Goal: Check status: Check status

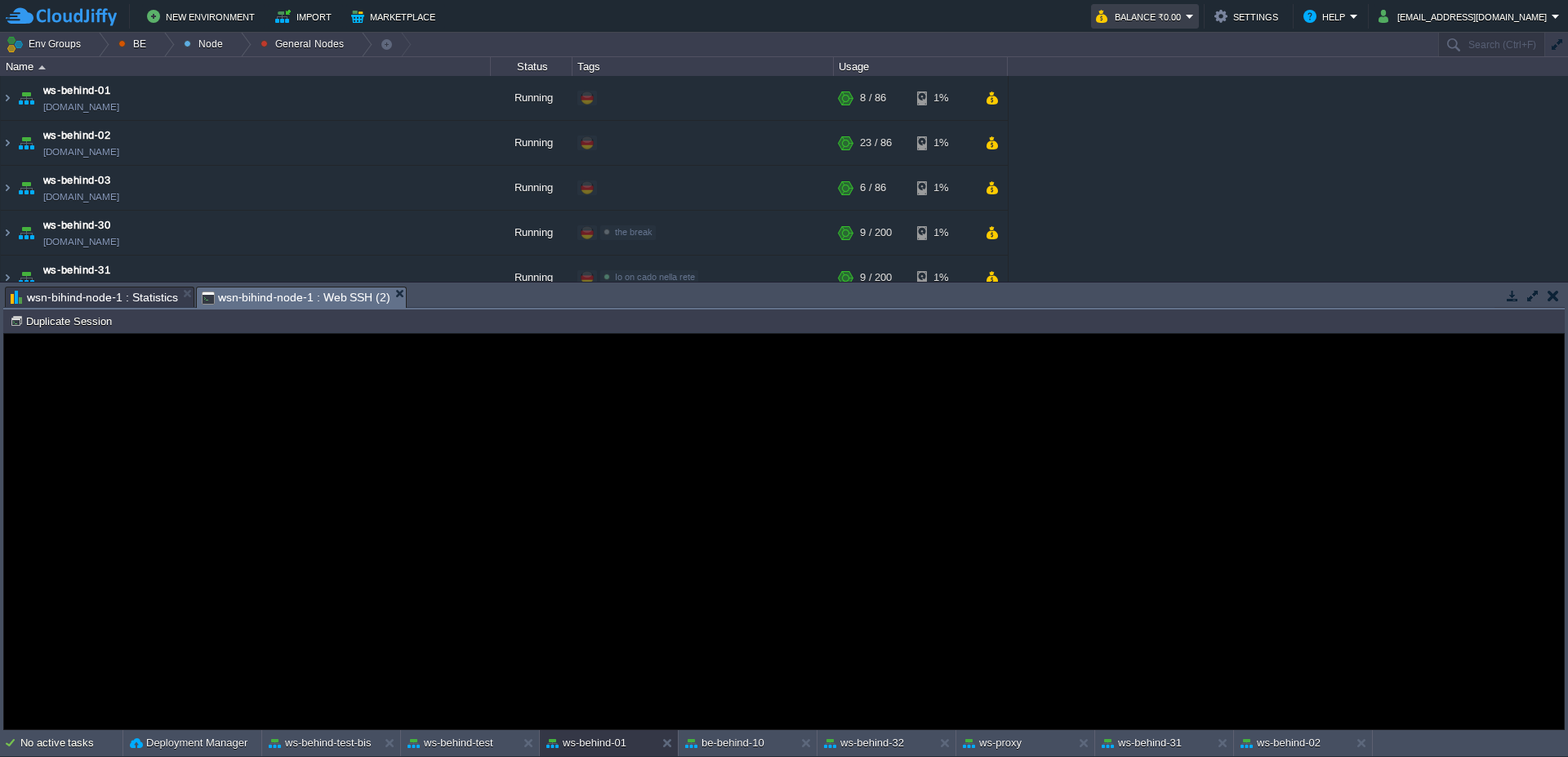
click at [1194, 15] on em "Balance ₹0.00" at bounding box center [1145, 17] width 98 height 20
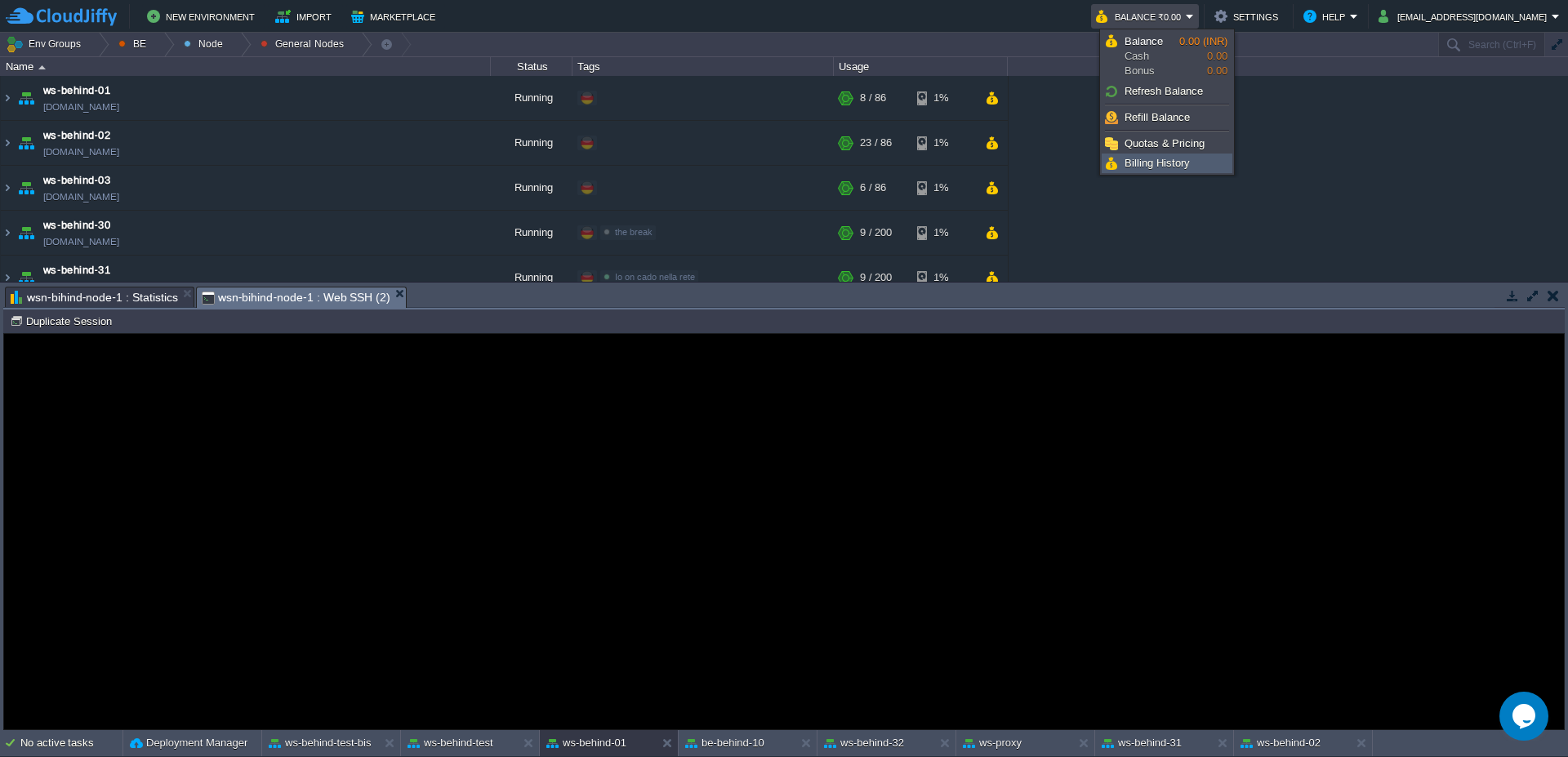
click at [1176, 167] on span "Billing History" at bounding box center [1157, 163] width 65 height 12
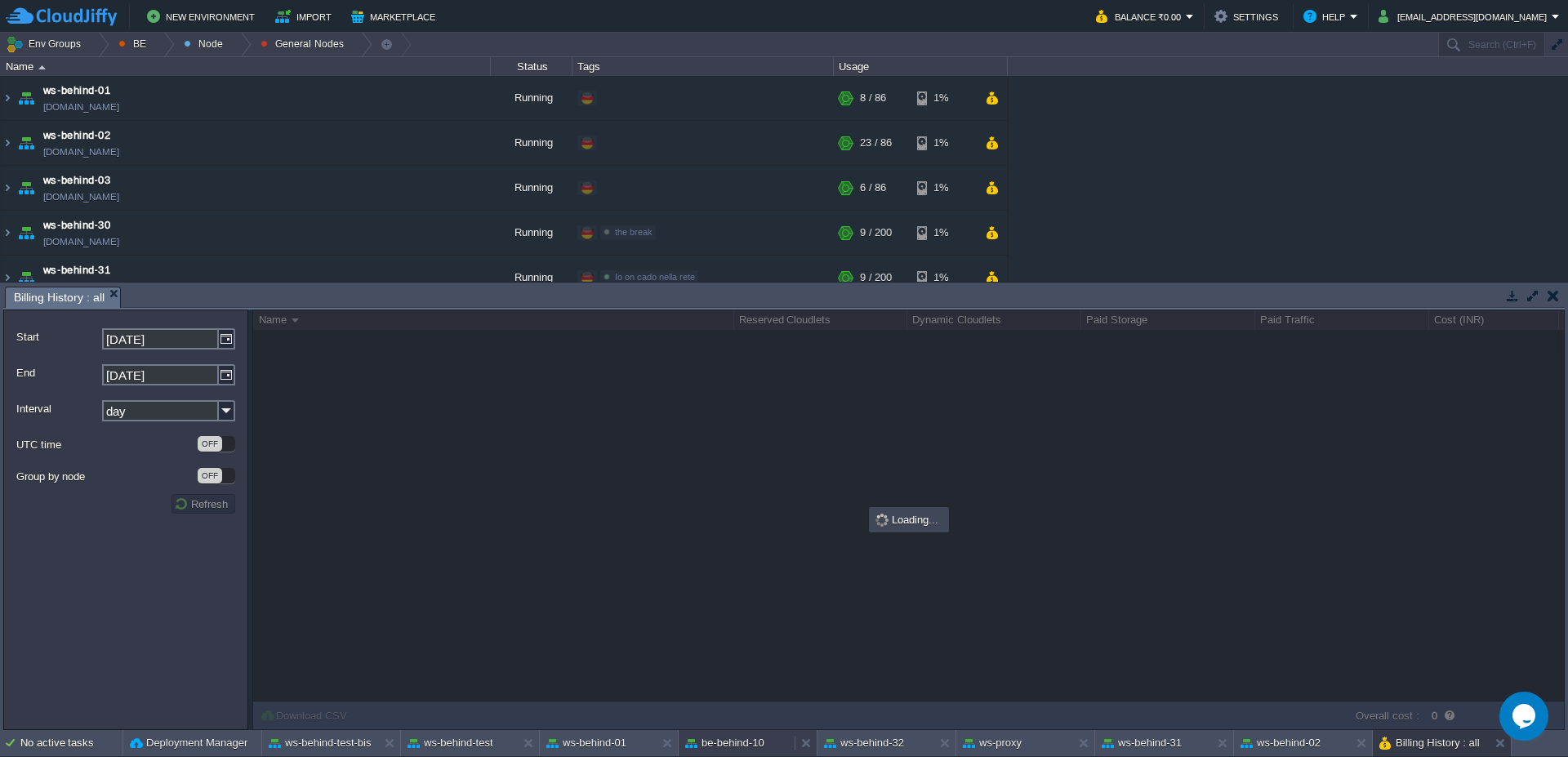
click at [740, 740] on button "be-behind-10" at bounding box center [724, 744] width 79 height 17
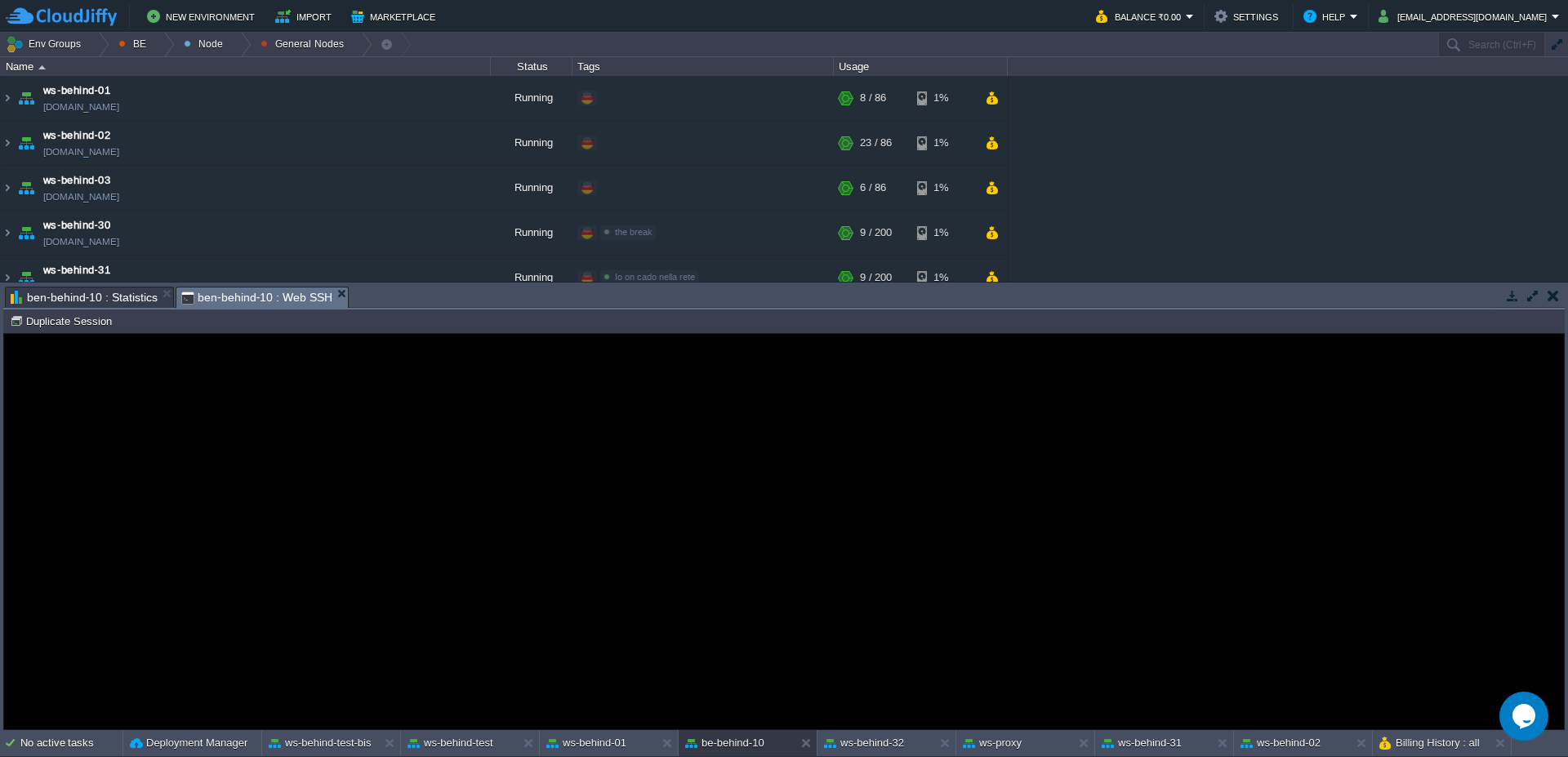
click at [105, 303] on span "ben-behind-10 : Statistics" at bounding box center [84, 298] width 147 height 20
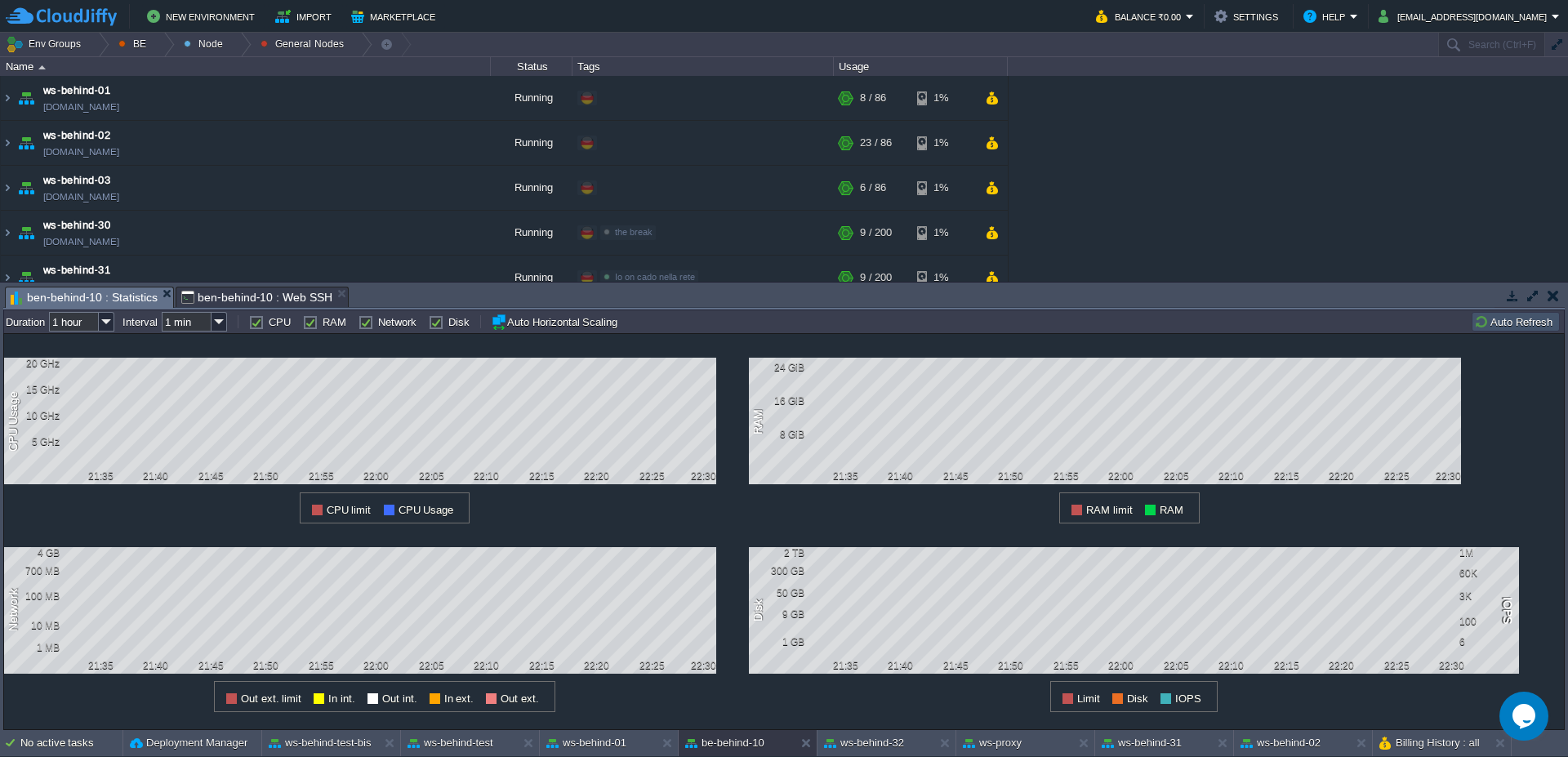
click at [1508, 317] on button "Auto Refresh" at bounding box center [1515, 322] width 84 height 15
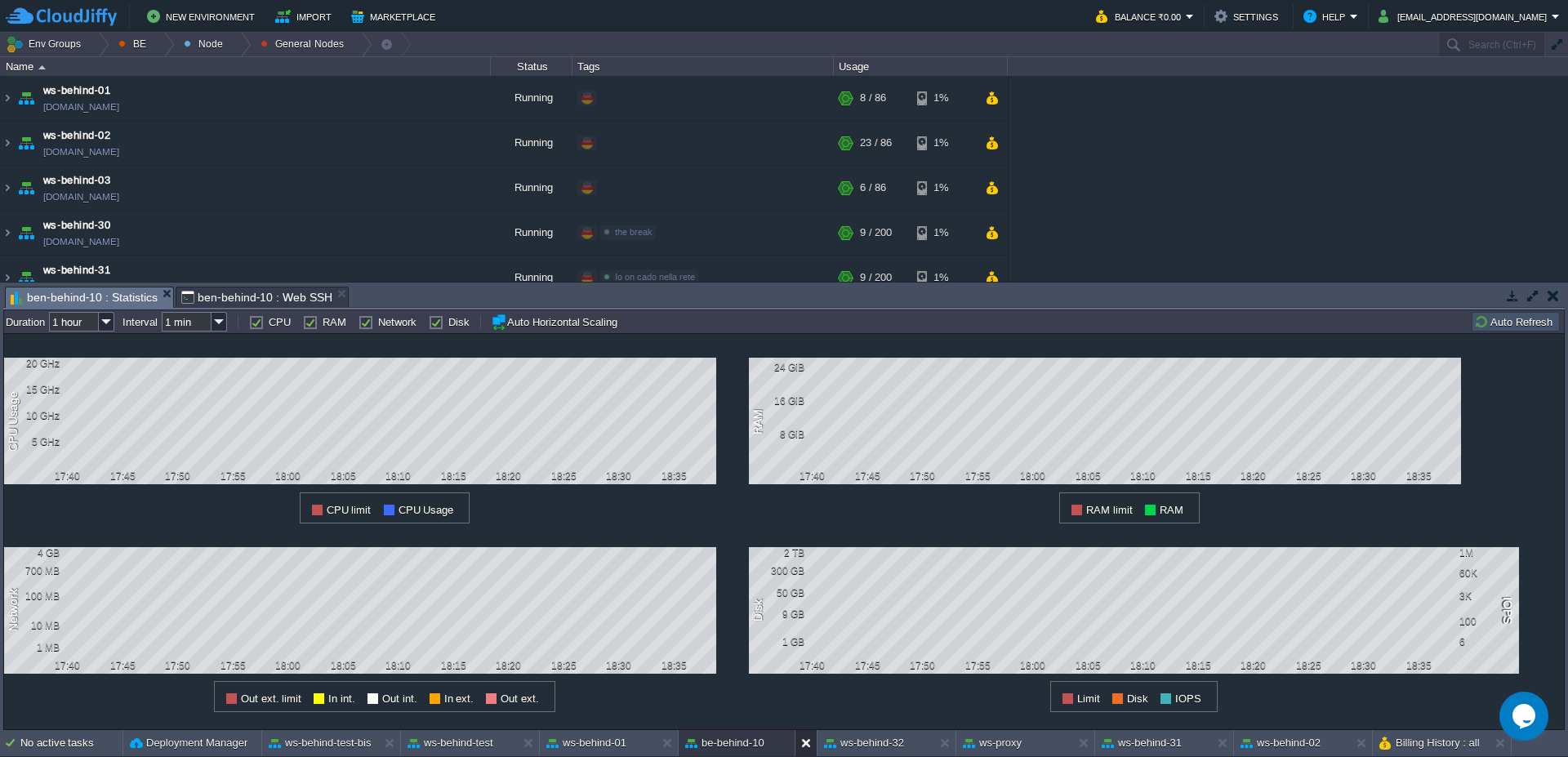
click at [805, 748] on button at bounding box center [810, 744] width 17 height 17
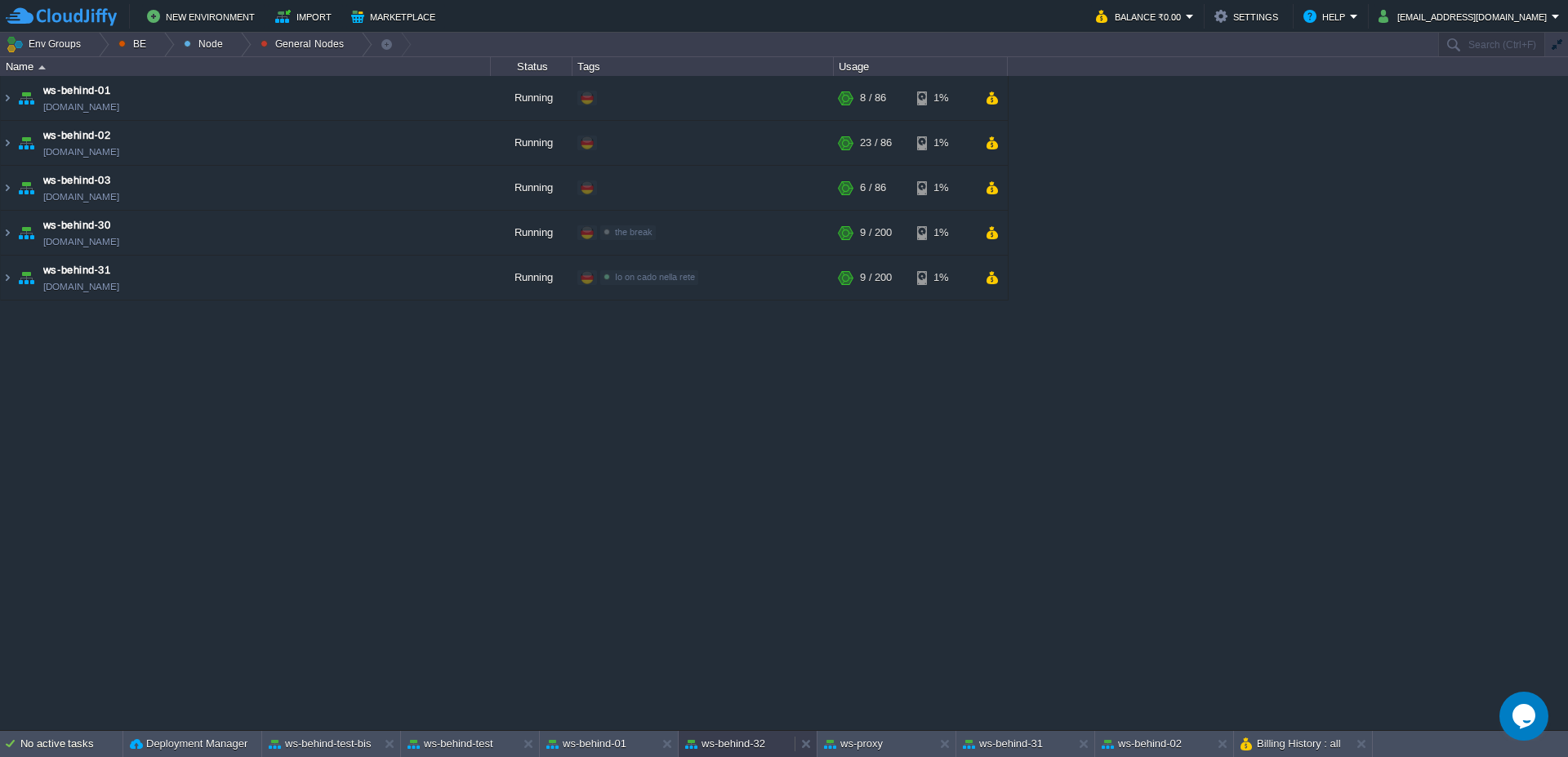
click at [733, 745] on button "ws-behind-32" at bounding box center [724, 745] width 80 height 17
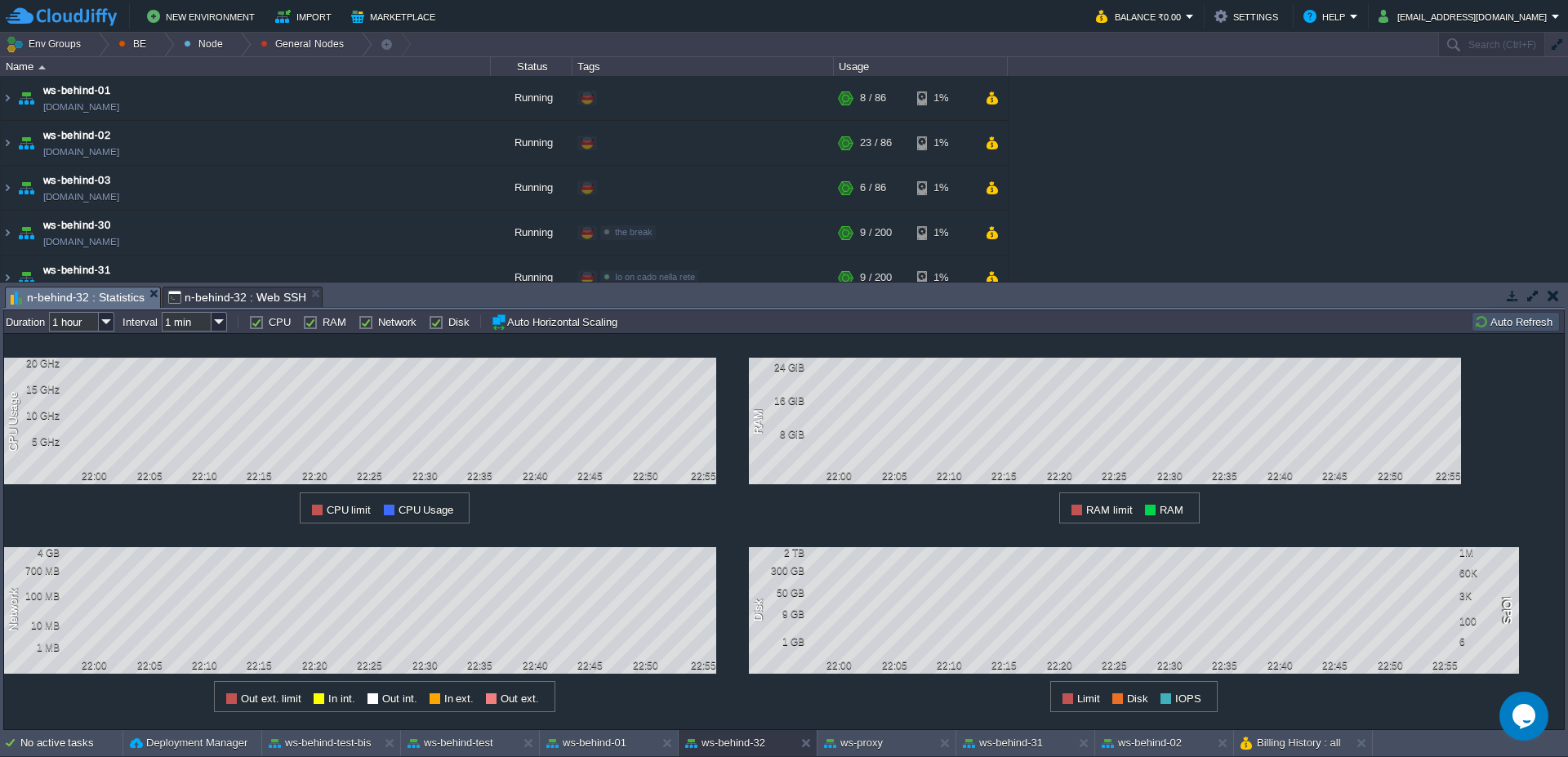
click at [1508, 324] on button "Auto Refresh" at bounding box center [1515, 322] width 84 height 15
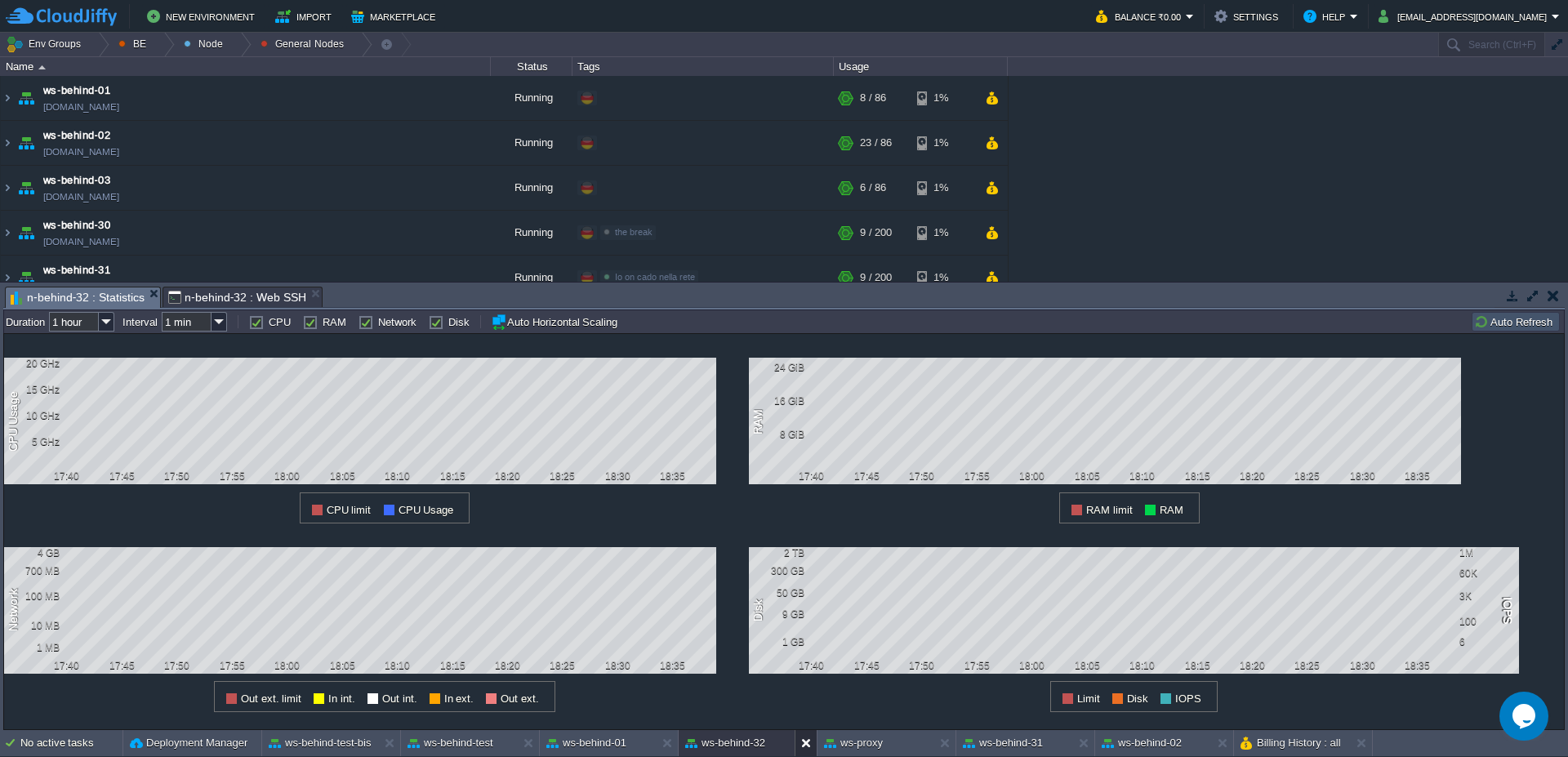
click at [806, 742] on button at bounding box center [810, 744] width 17 height 17
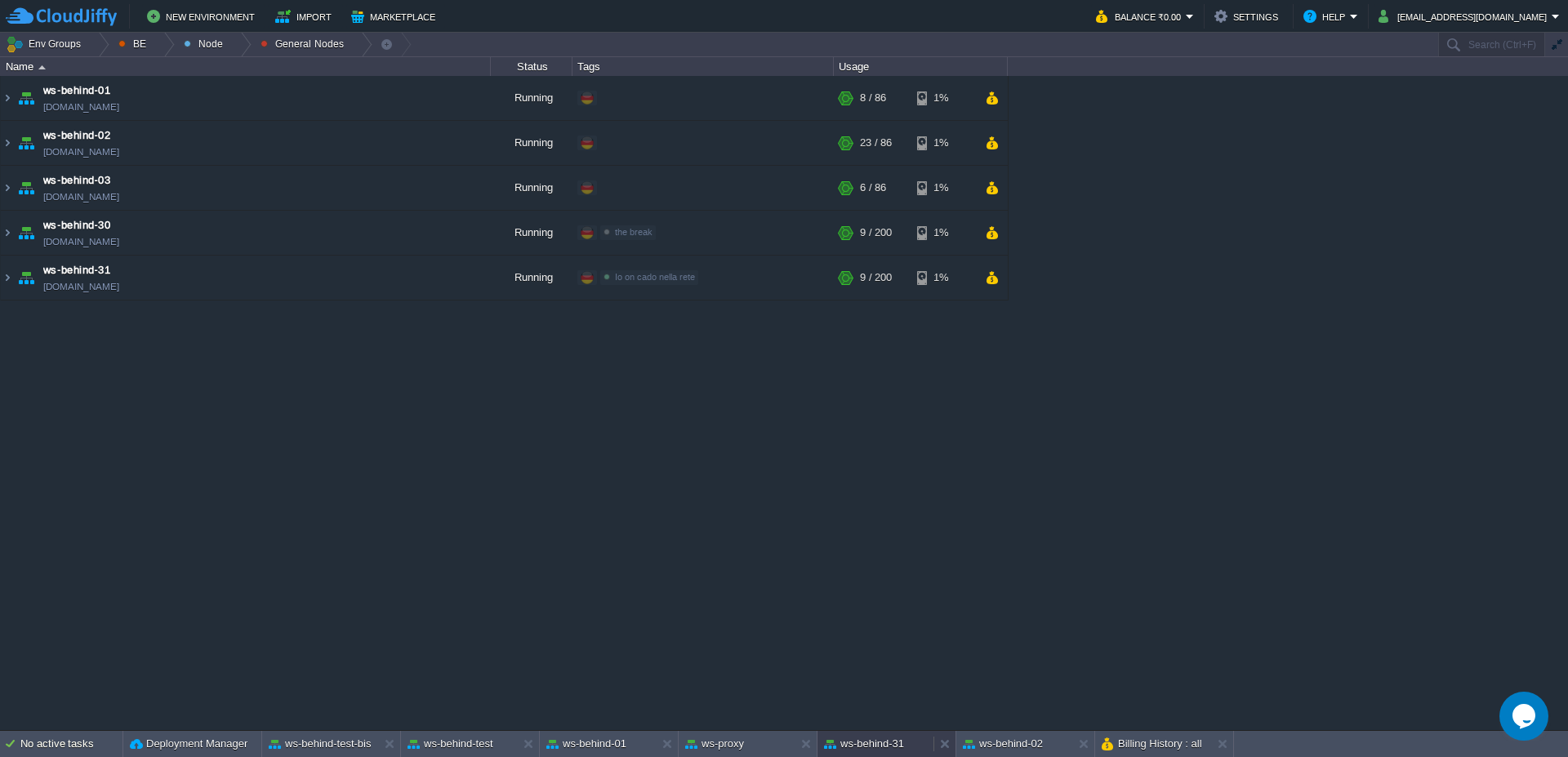
click at [864, 746] on button "ws-behind-31" at bounding box center [863, 745] width 80 height 17
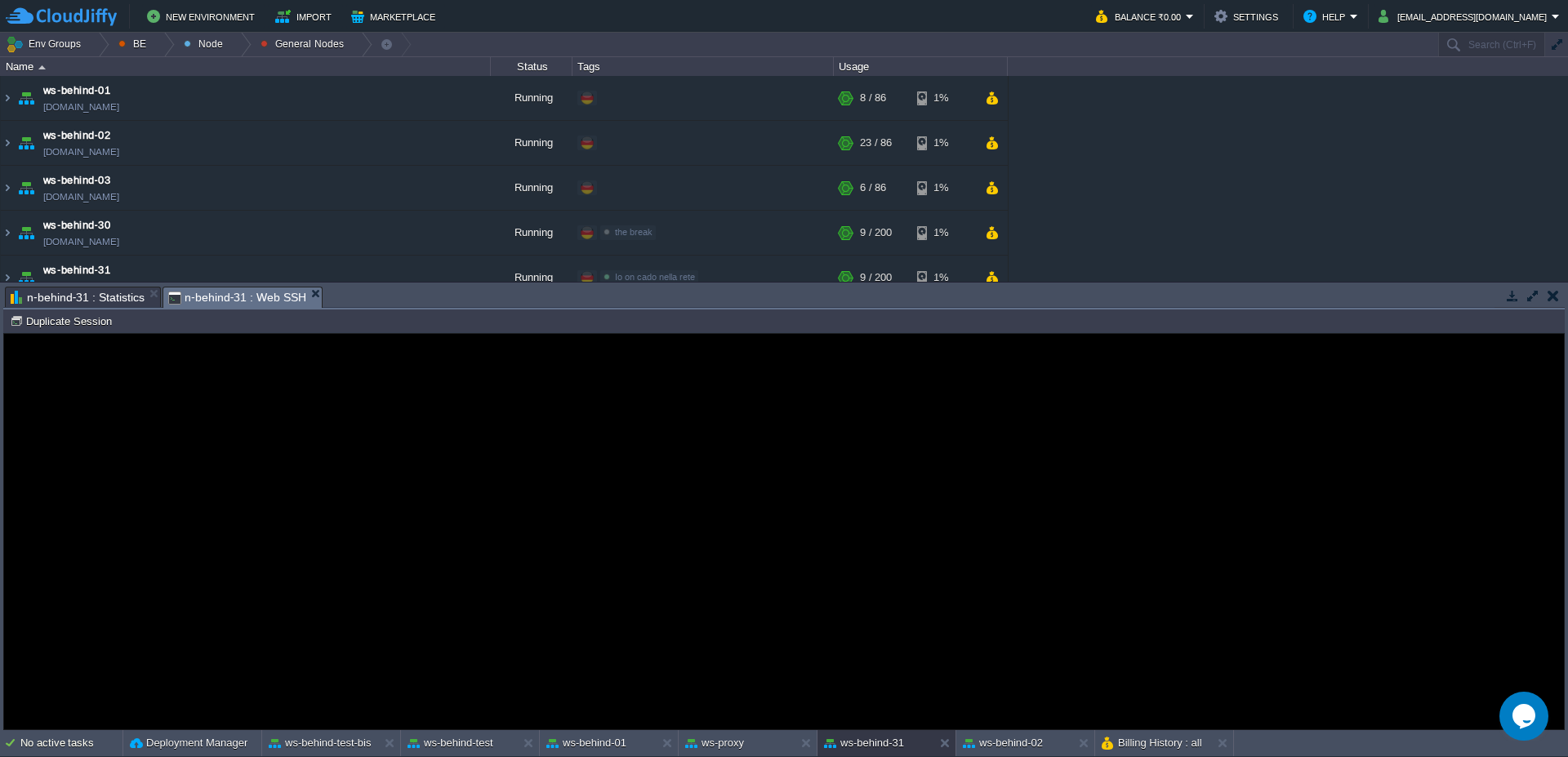
click at [94, 291] on span "n-behind-31 : Statistics" at bounding box center [78, 298] width 134 height 20
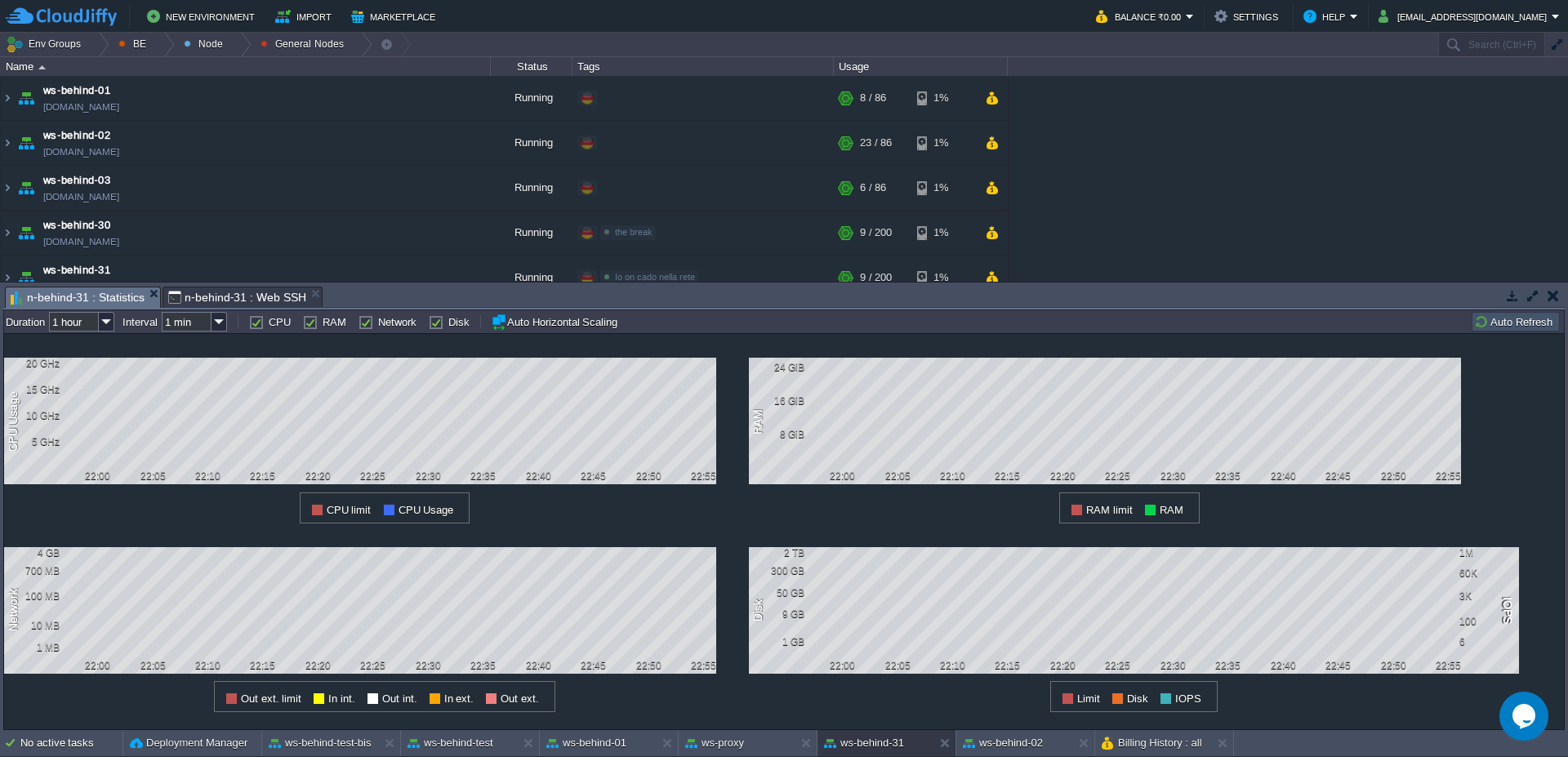
click at [1481, 319] on button "Auto Refresh" at bounding box center [1515, 322] width 84 height 15
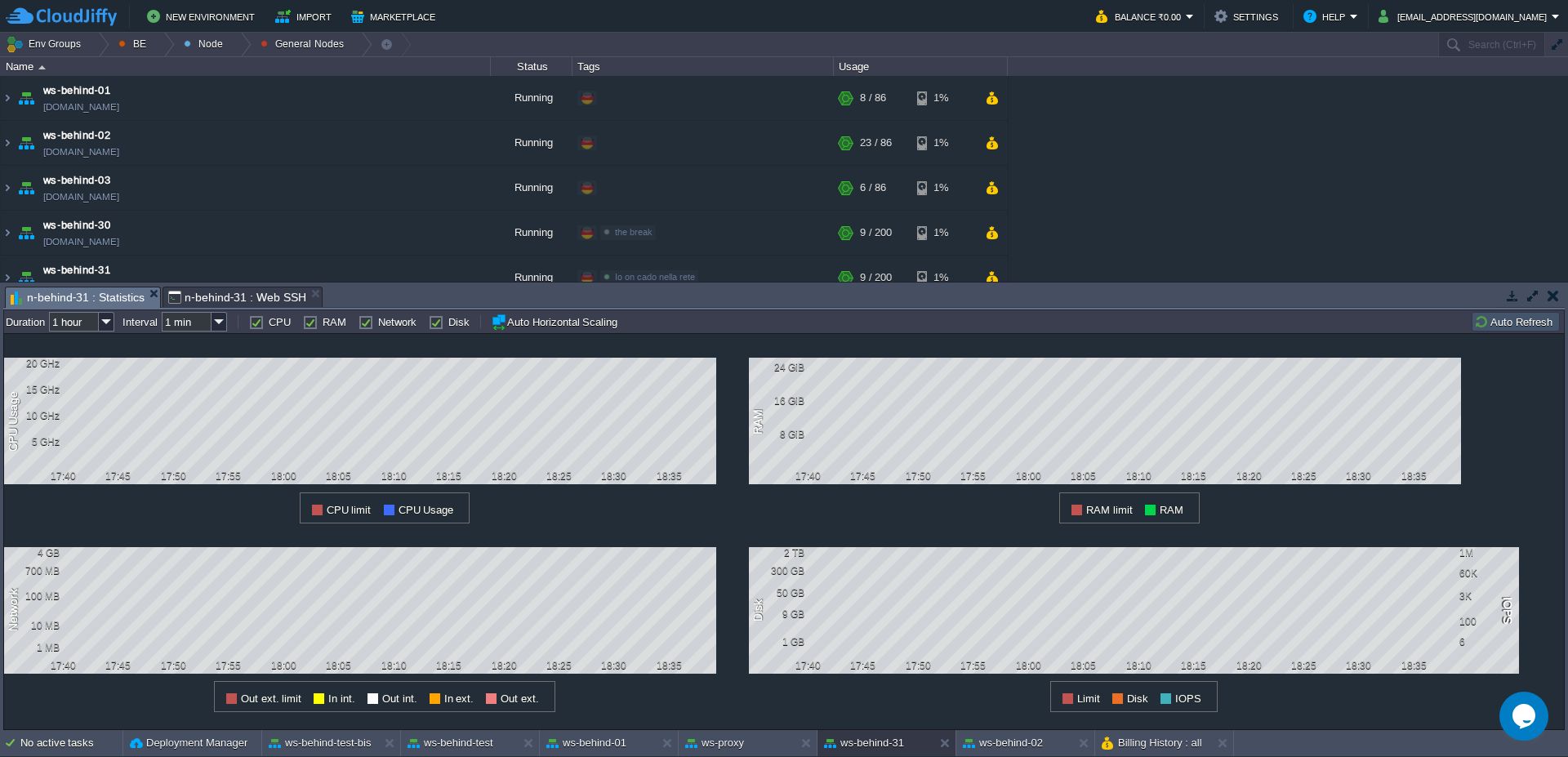
click at [1554, 303] on td at bounding box center [1552, 296] width 21 height 20
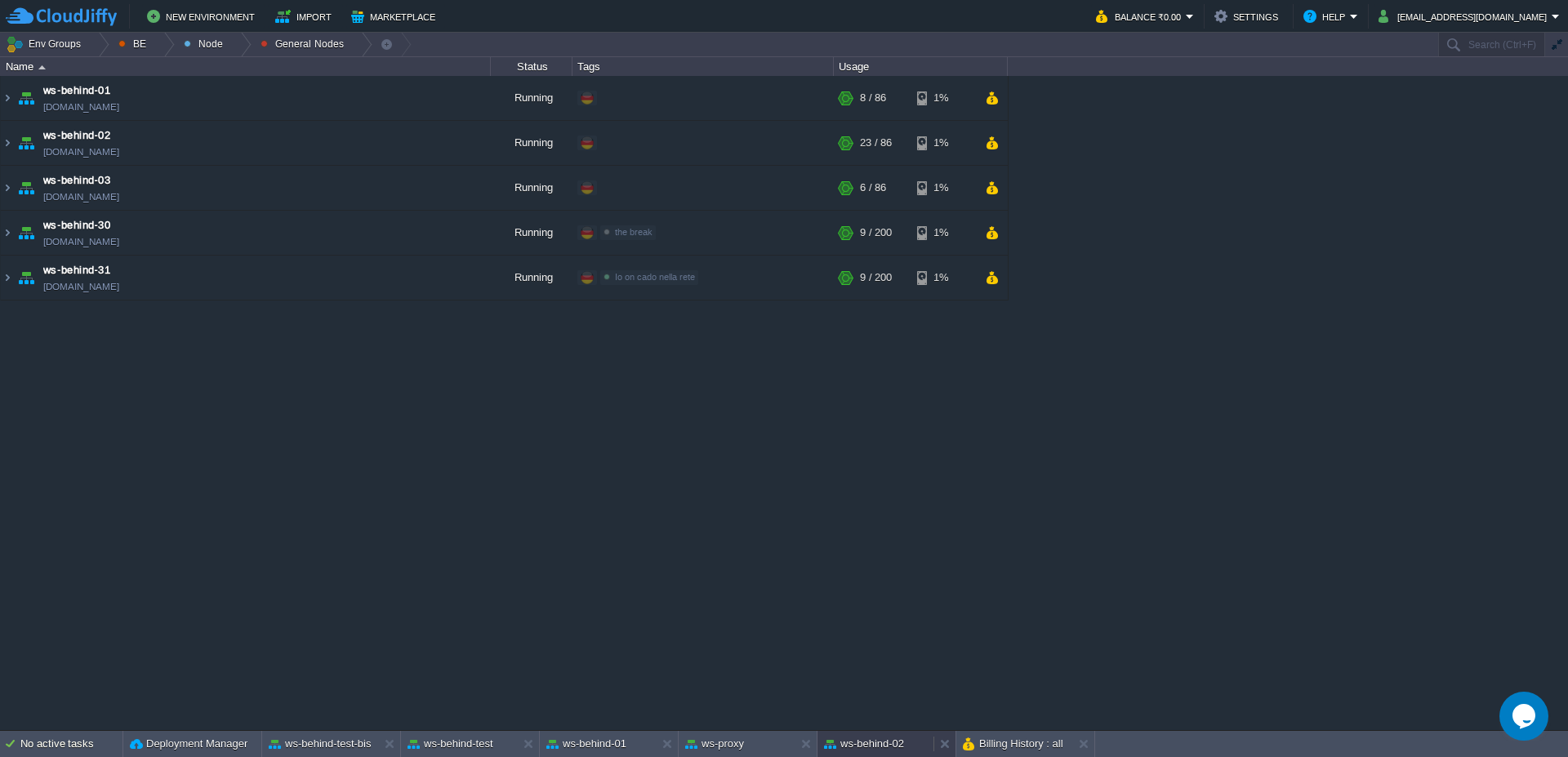
click at [873, 756] on div "ws-behind-02" at bounding box center [875, 745] width 116 height 26
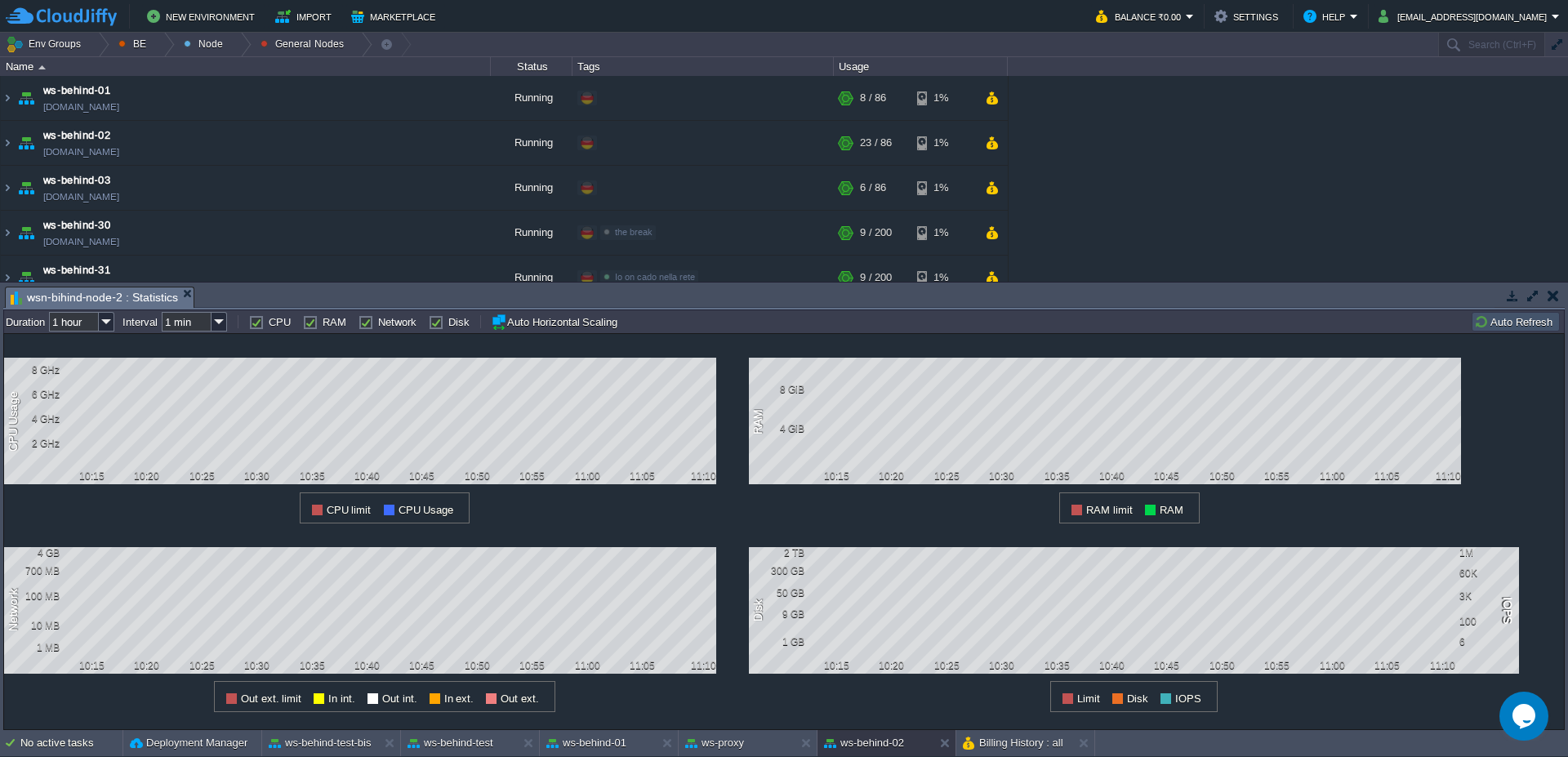
click at [1539, 323] on button "Auto Refresh" at bounding box center [1515, 322] width 84 height 15
click at [1542, 324] on button "Auto Refresh" at bounding box center [1515, 322] width 84 height 15
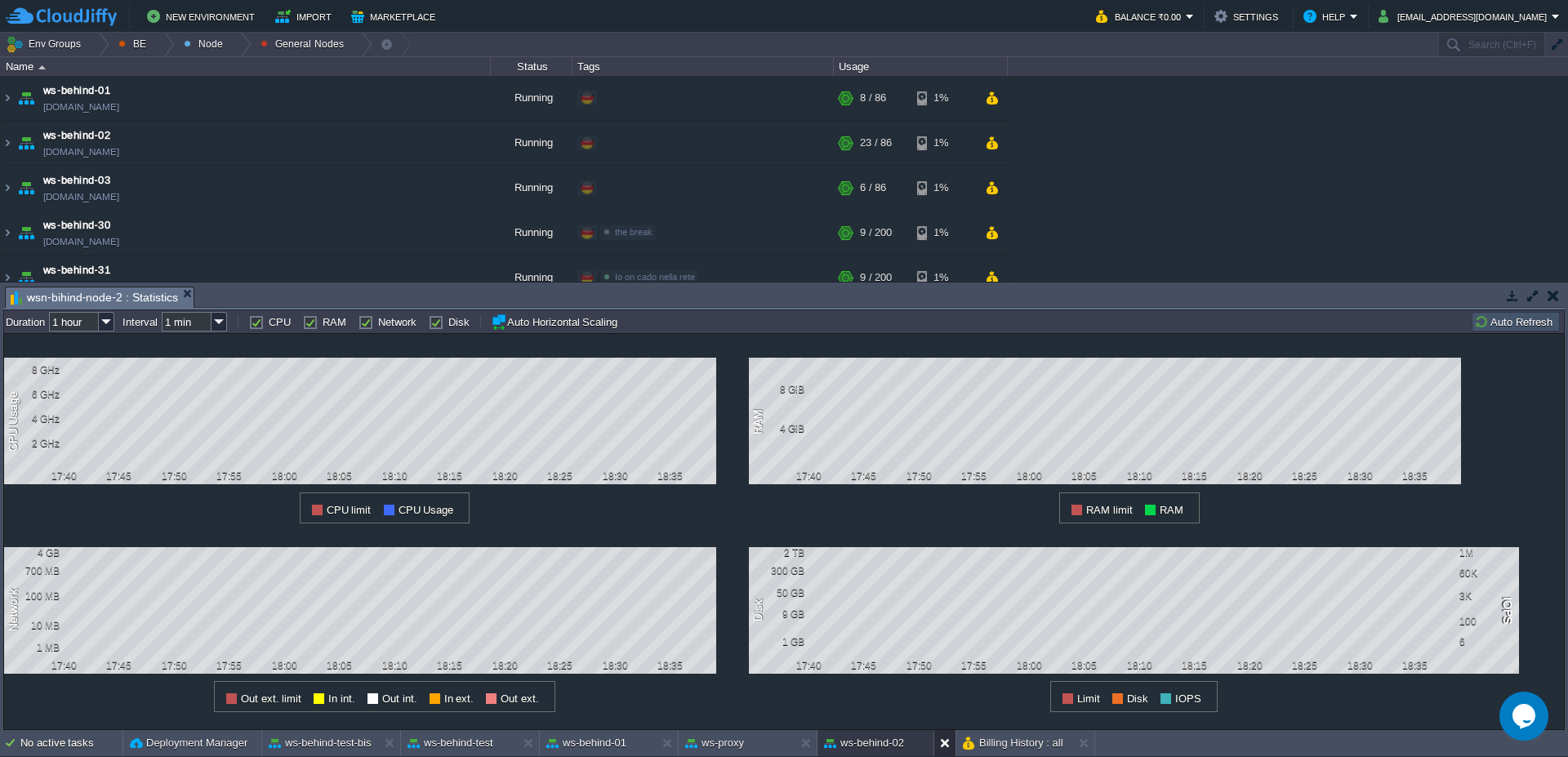
click at [945, 741] on button at bounding box center [948, 744] width 17 height 17
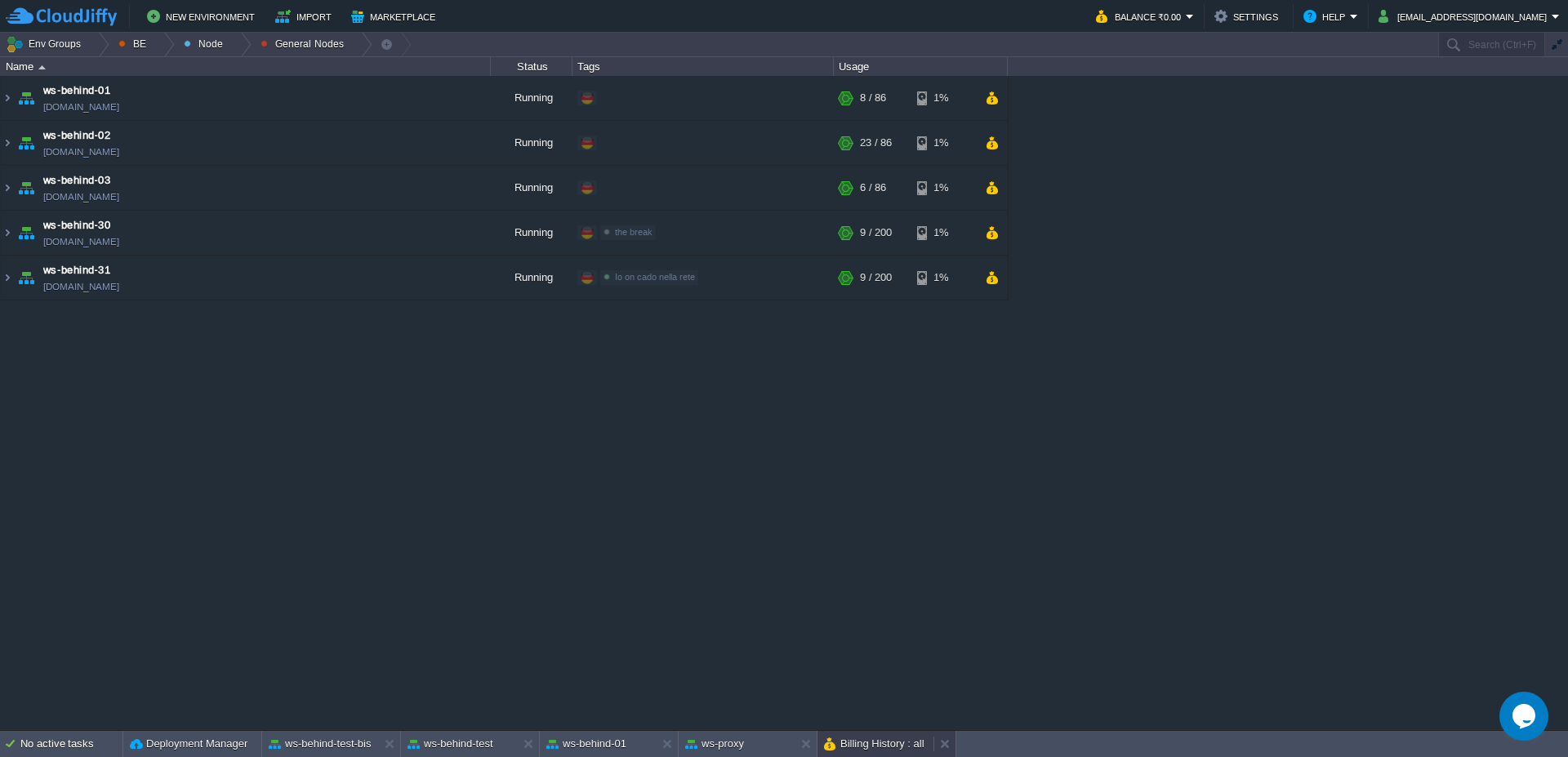
click at [862, 754] on div "Billing History : all" at bounding box center [875, 745] width 116 height 26
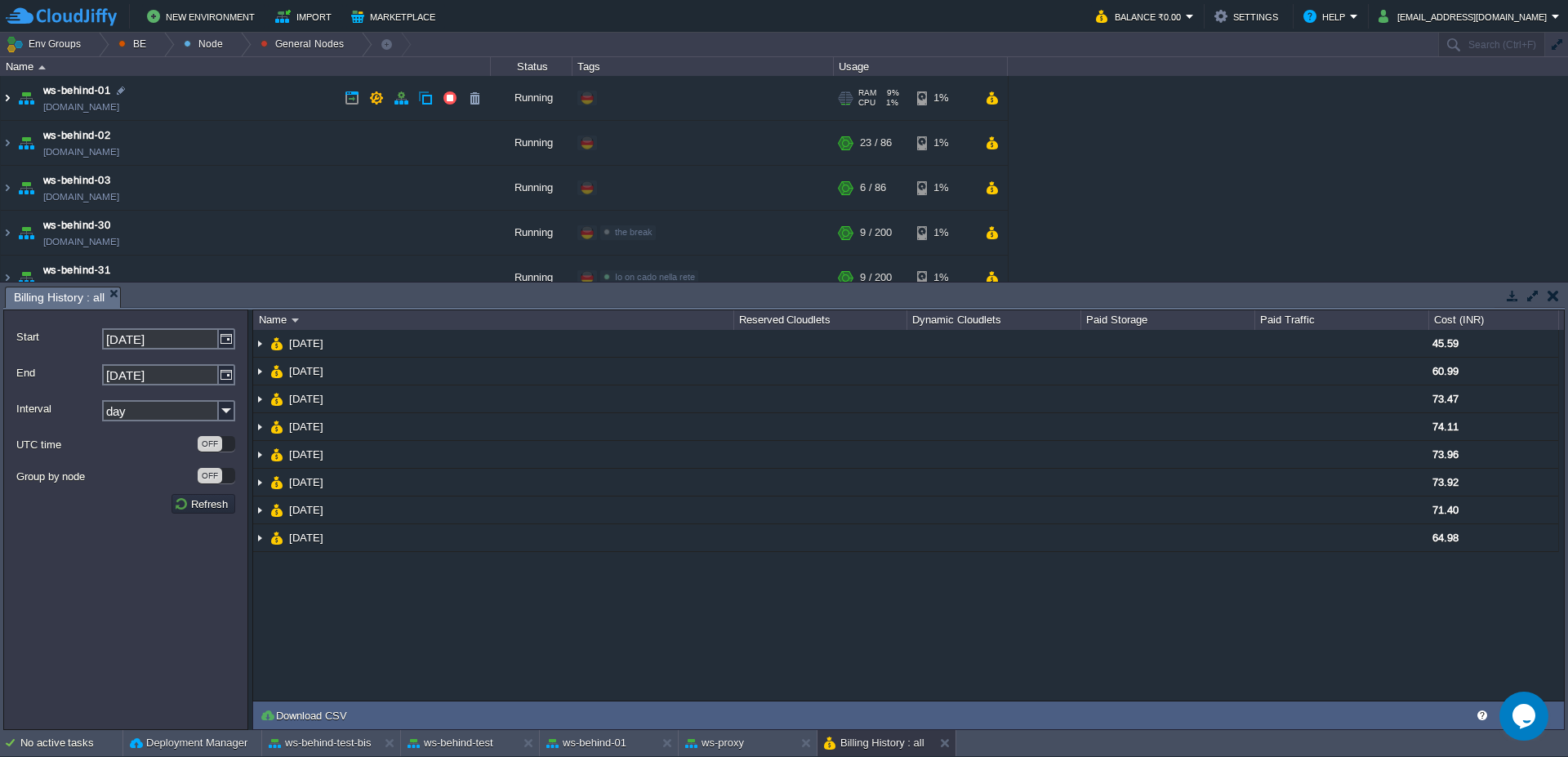
click at [1, 103] on img at bounding box center [7, 98] width 13 height 44
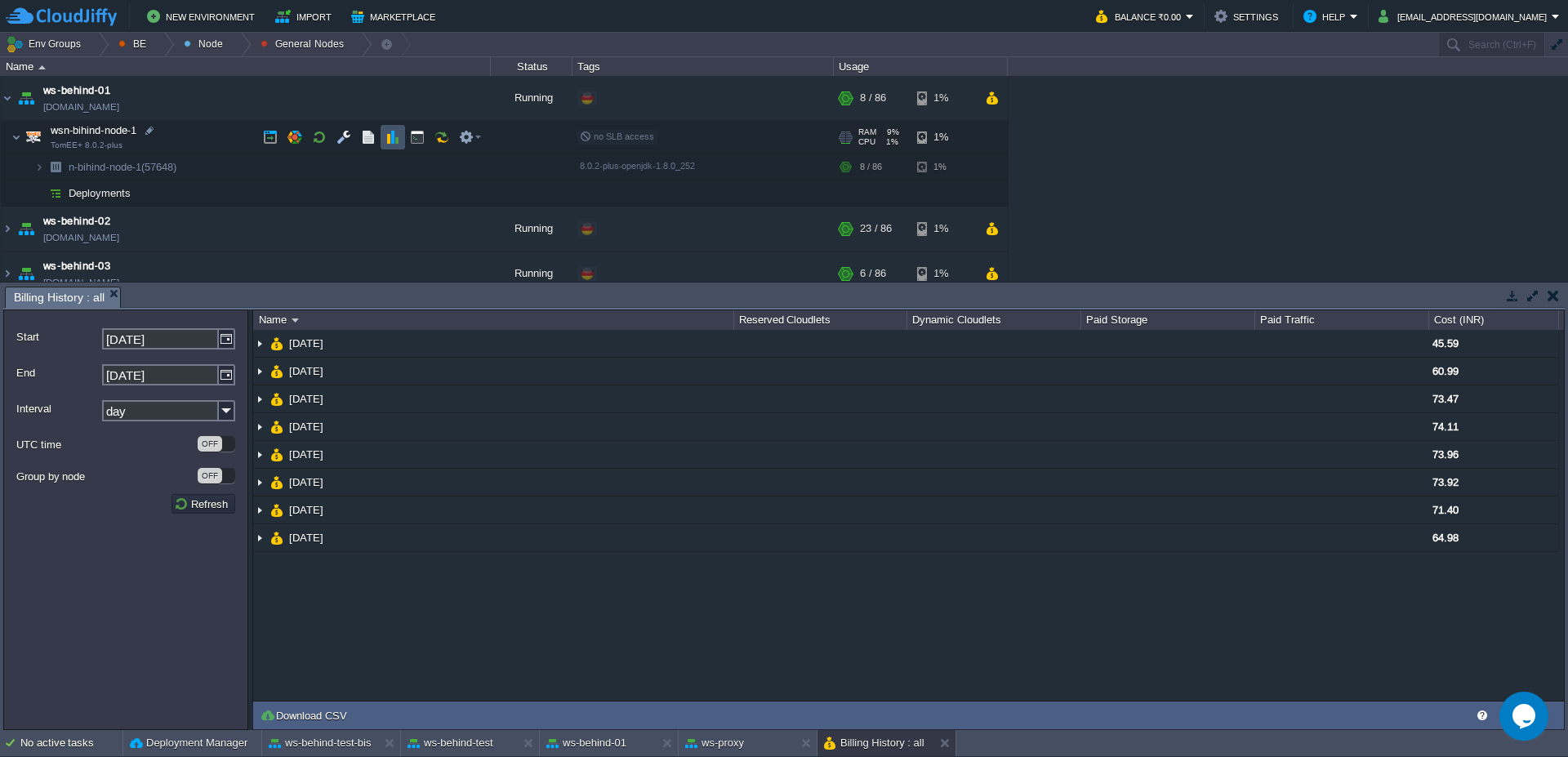
click at [386, 139] on button "button" at bounding box center [393, 137] width 15 height 15
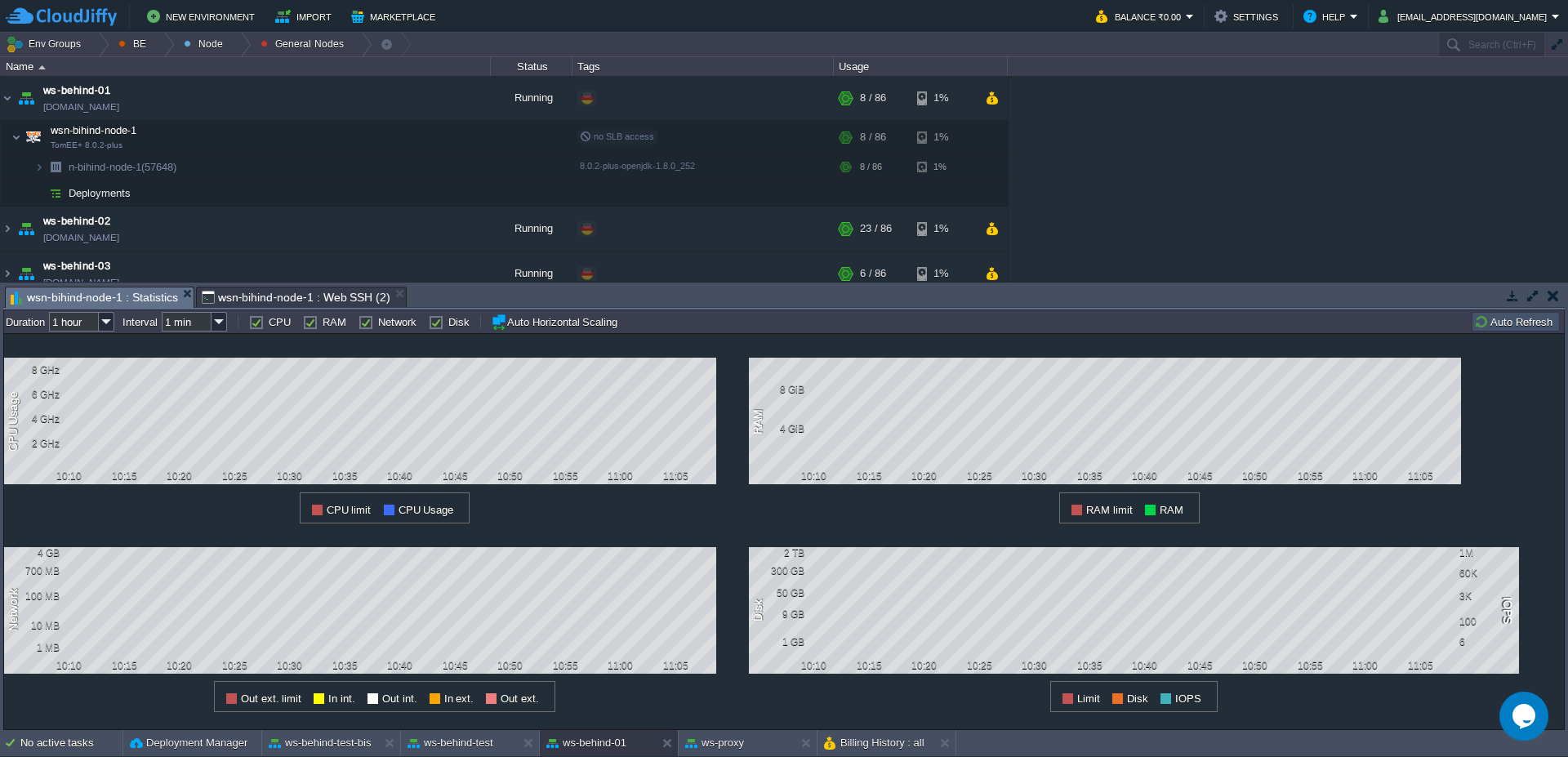
click at [1533, 325] on button "Auto Refresh" at bounding box center [1515, 322] width 84 height 15
click at [418, 142] on button "button" at bounding box center [418, 137] width 15 height 15
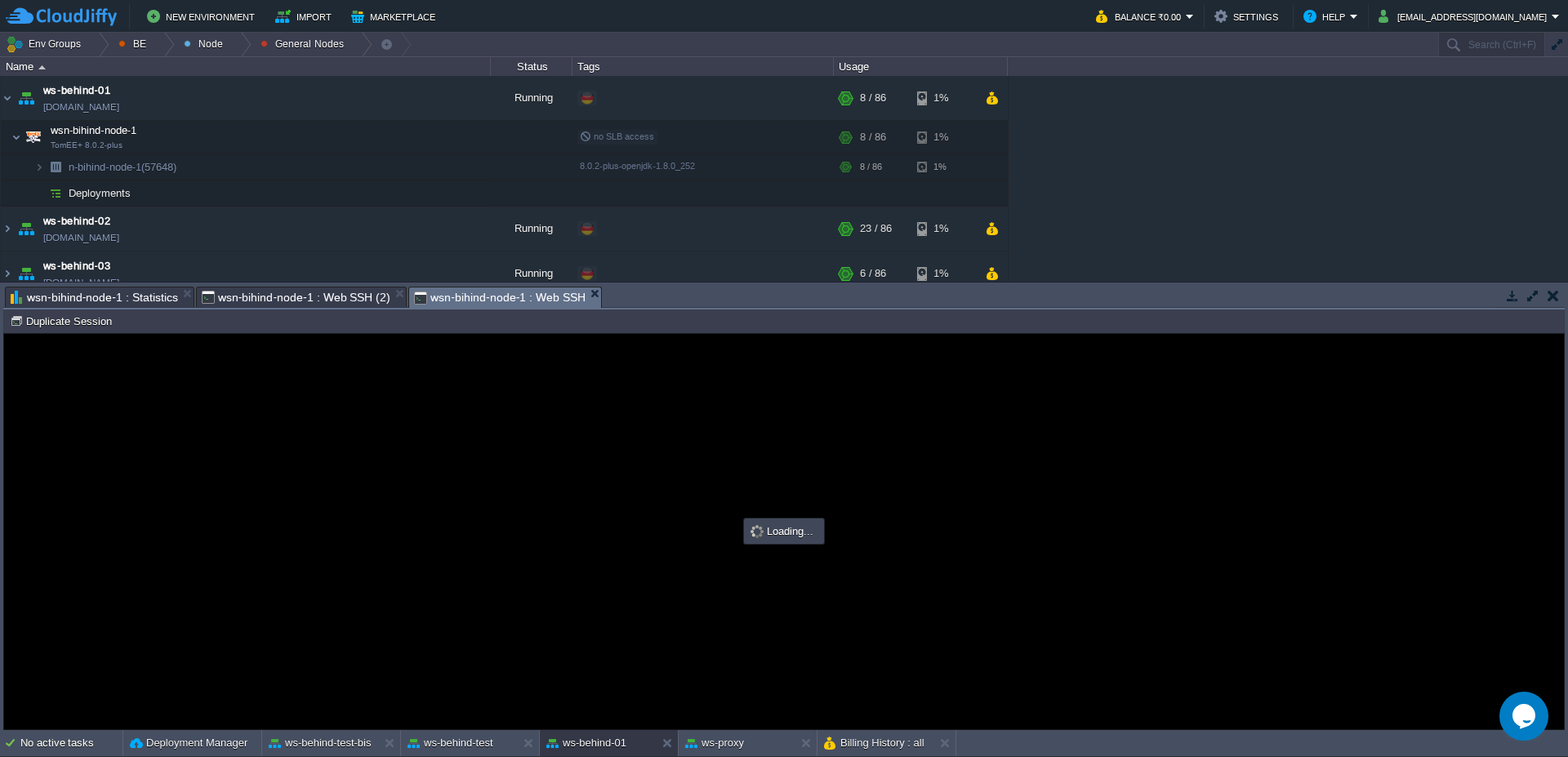
type input "#000000"
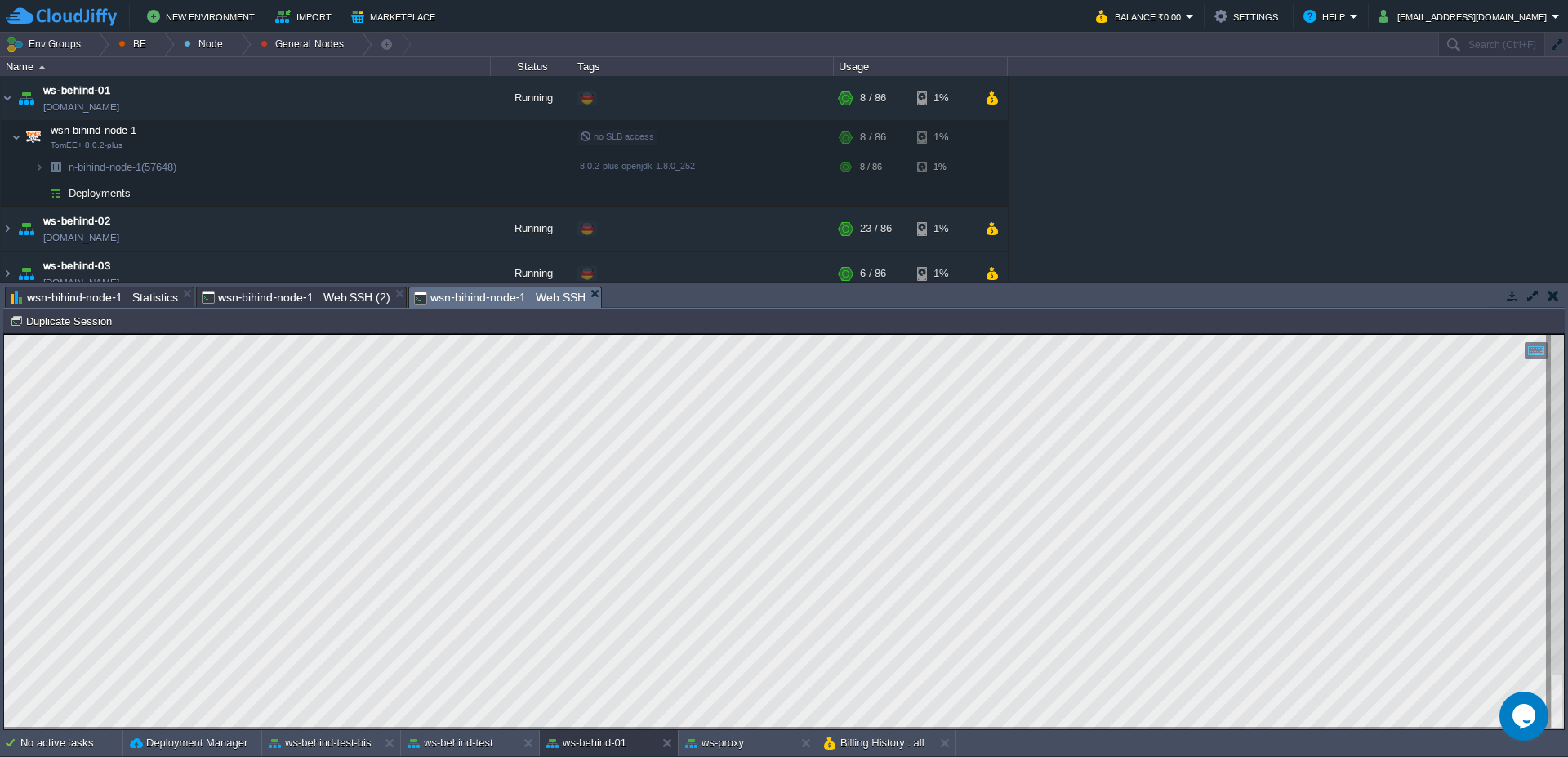
type textarea "SELECT t1.* FROM ap_notifiche t1 WHERE 1=1 AND ( ( t1.stato_notifica =3 AND ( t…"
